Goal: Task Accomplishment & Management: Manage account settings

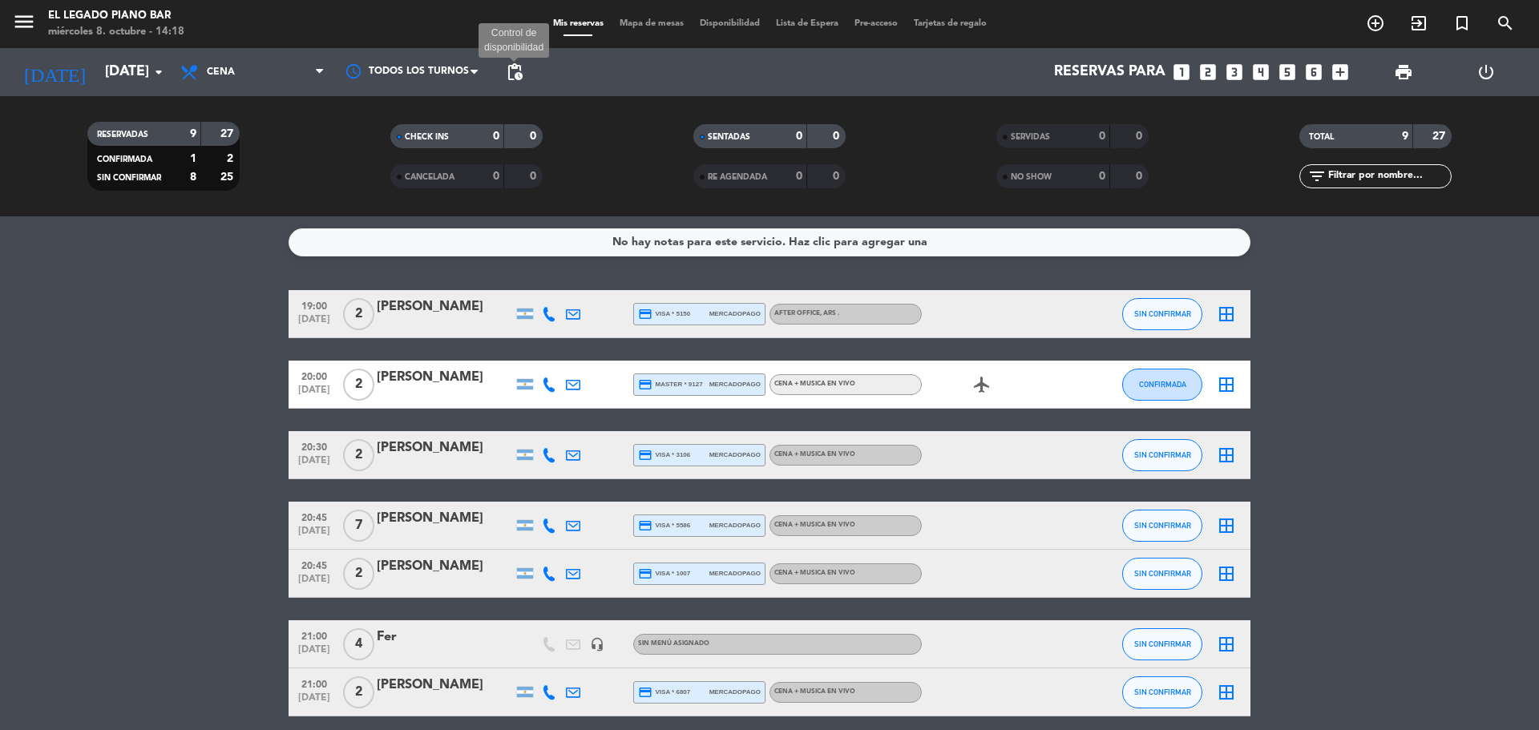
click at [514, 67] on span "pending_actions" at bounding box center [514, 72] width 19 height 19
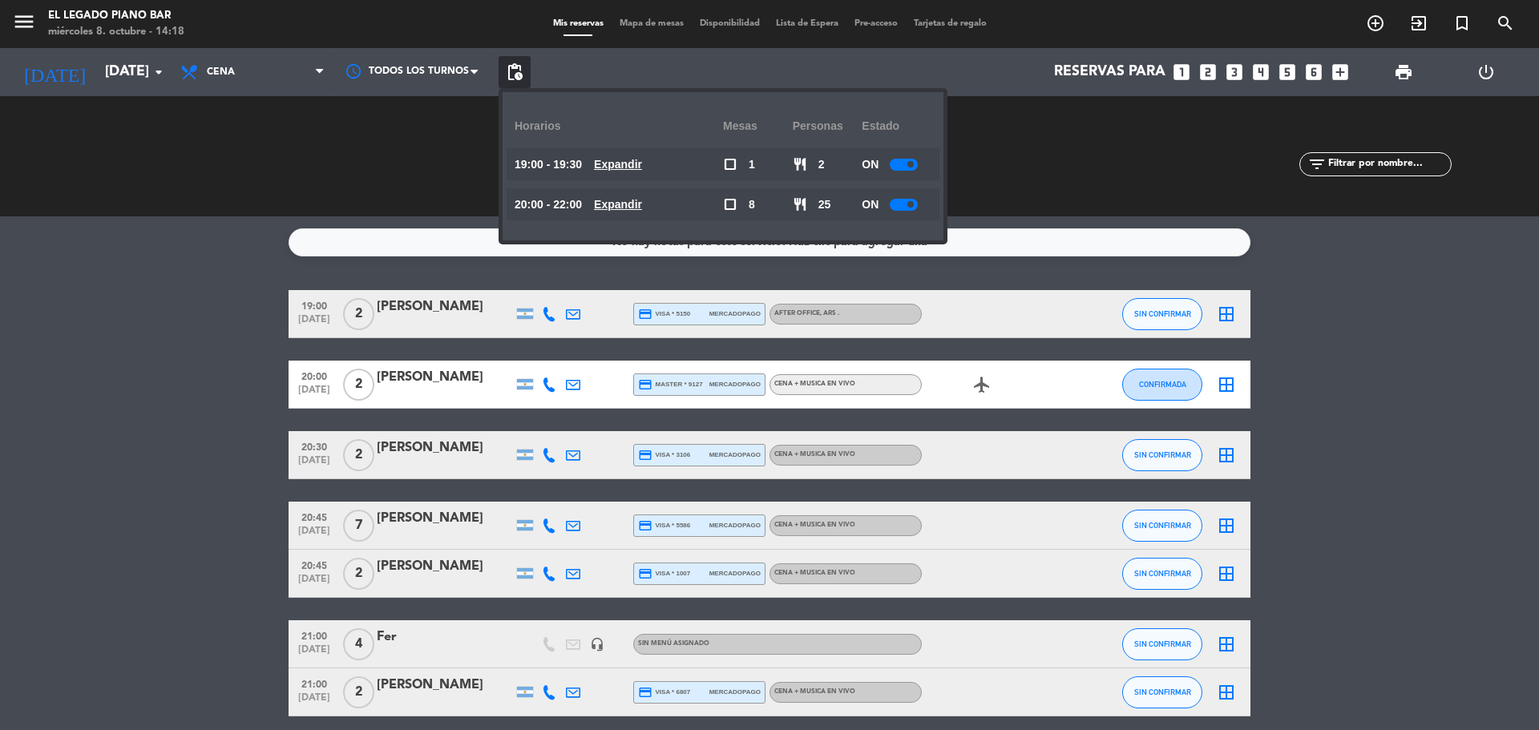
click at [901, 166] on div at bounding box center [904, 165] width 28 height 12
click at [908, 207] on div at bounding box center [904, 205] width 28 height 12
click at [908, 204] on div at bounding box center [904, 205] width 28 height 12
click at [924, 202] on div "ON" at bounding box center [897, 204] width 70 height 32
click at [909, 206] on div at bounding box center [904, 205] width 28 height 12
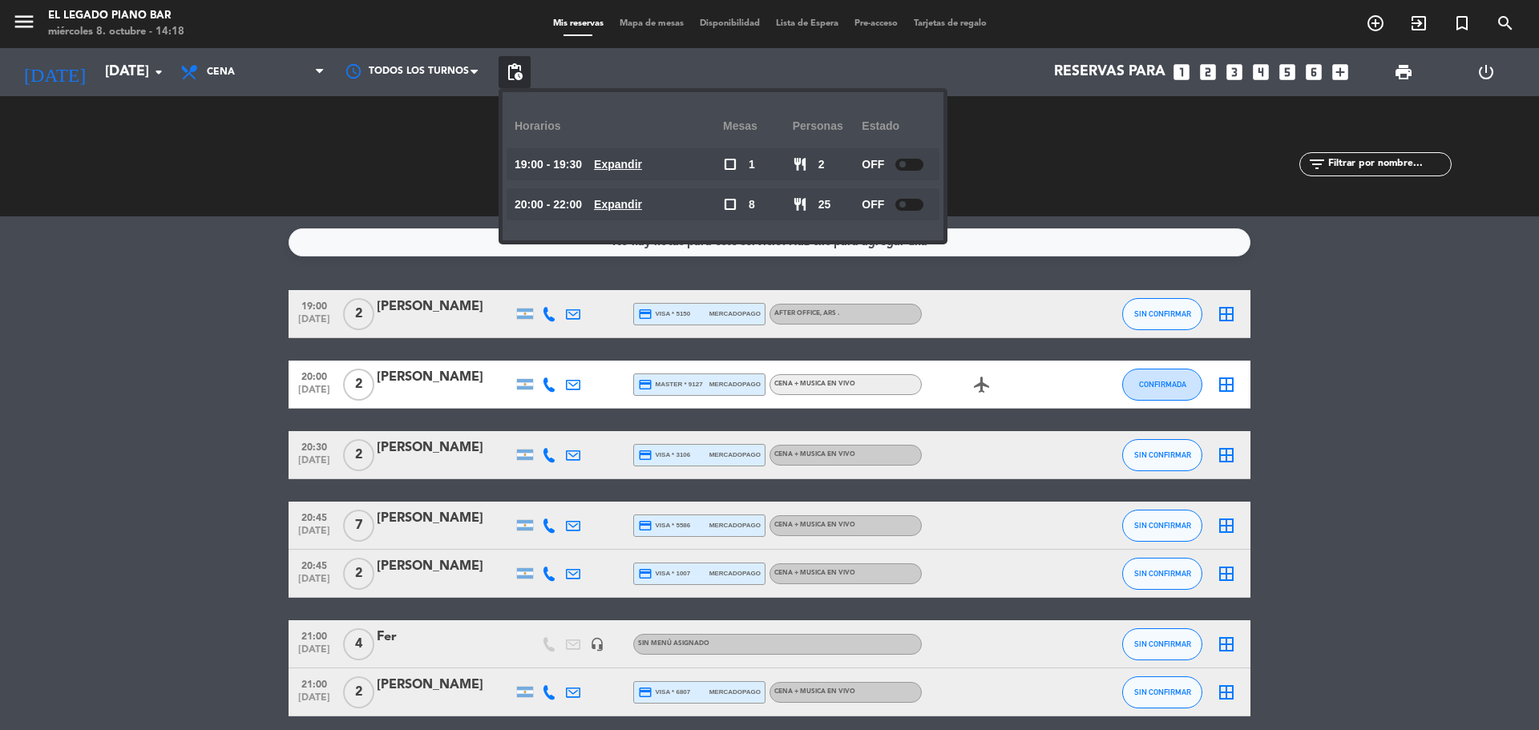
click at [1044, 190] on div "SERVIDAS 0 0 NO SHOW 0 0" at bounding box center [1072, 156] width 303 height 88
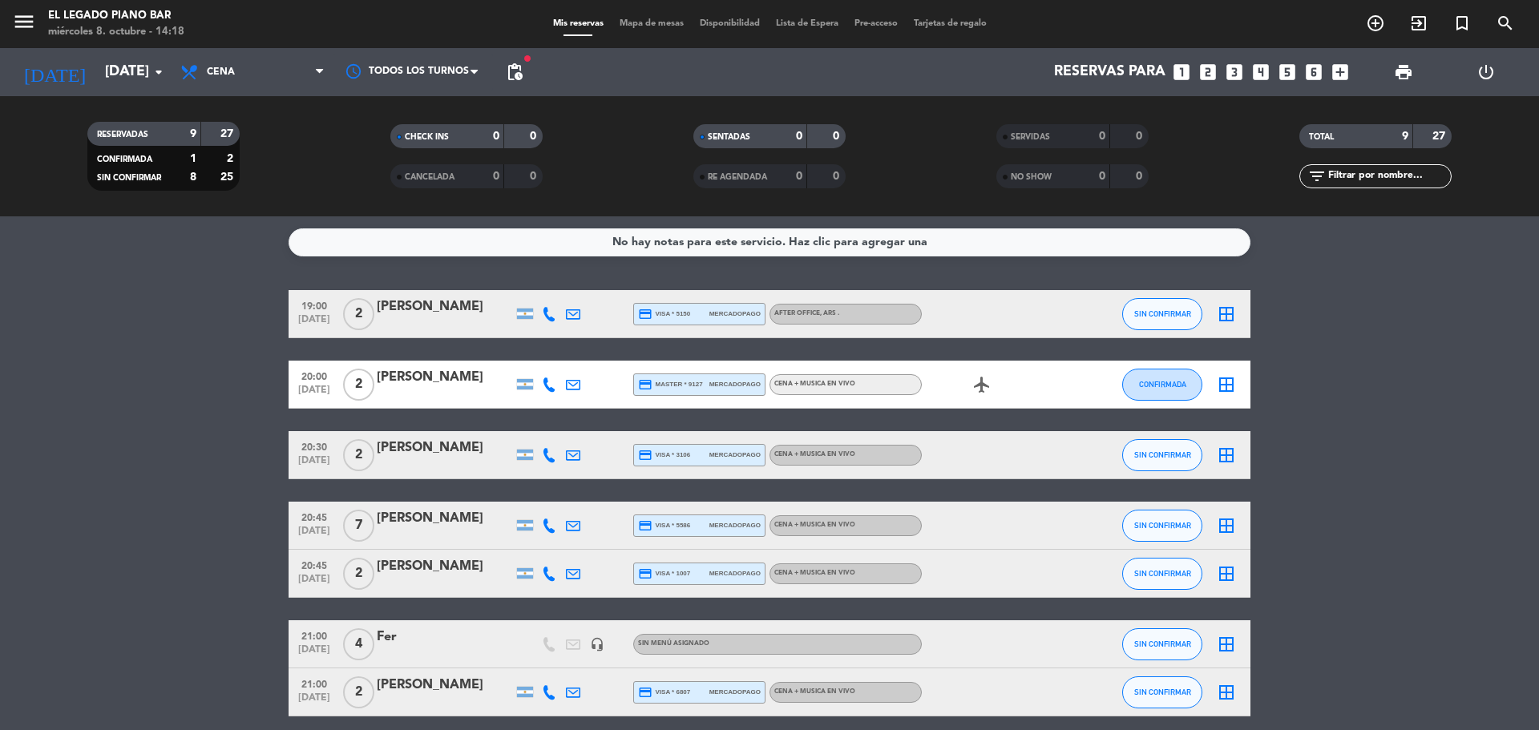
scroll to position [80, 0]
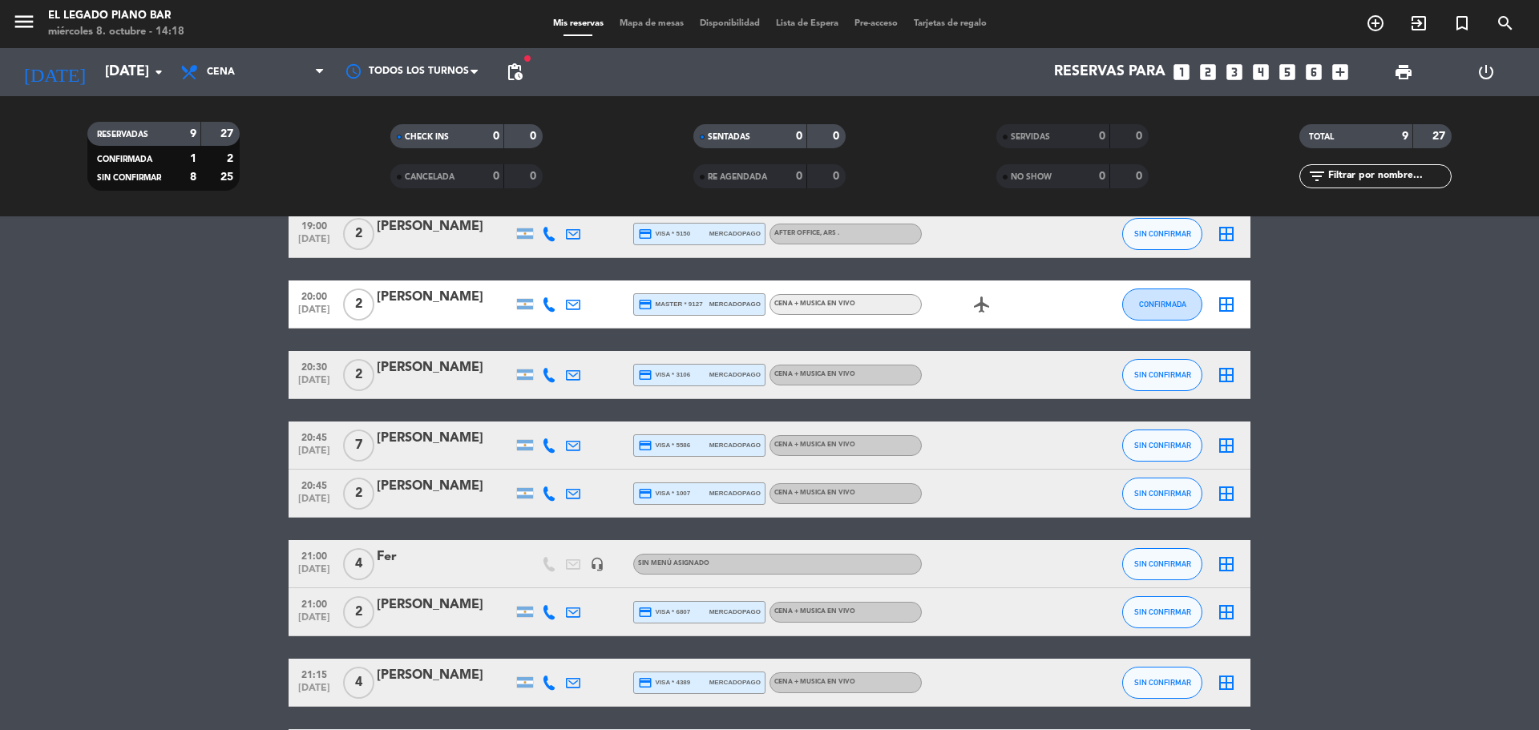
drag, startPoint x: 1539, startPoint y: 374, endPoint x: 1536, endPoint y: 333, distance: 41.0
click at [1536, 333] on bookings-row "19:00 [DATE] 2 [PERSON_NAME] credit_card visa * 5150 mercadopago AFTER OFFICE ,…" at bounding box center [769, 494] width 1539 height 568
drag, startPoint x: 1539, startPoint y: 337, endPoint x: 1539, endPoint y: 306, distance: 30.5
click at [1539, 306] on bookings-row "19:00 [DATE] 2 [PERSON_NAME] credit_card visa * 5150 mercadopago AFTER OFFICE ,…" at bounding box center [769, 494] width 1539 height 568
click at [1539, 332] on bookings-row "19:00 [DATE] 2 [PERSON_NAME] credit_card visa * 5150 mercadopago AFTER OFFICE ,…" at bounding box center [769, 494] width 1539 height 568
